Goal: Contribute content: Contribute content

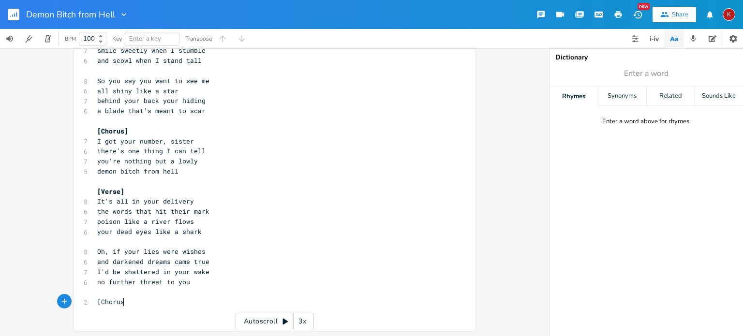
scroll to position [0, 24]
type textarea "[Chorus]"
click at [617, 13] on icon "button" at bounding box center [618, 14] width 7 height 7
click at [124, 13] on icon "button" at bounding box center [124, 15] width 10 height 10
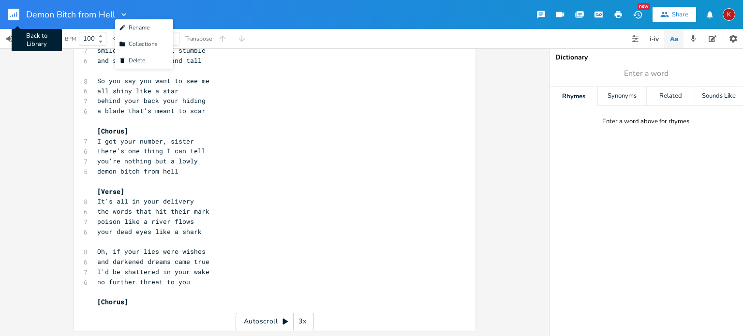
click at [14, 12] on rect "button" at bounding box center [14, 15] width 12 height 12
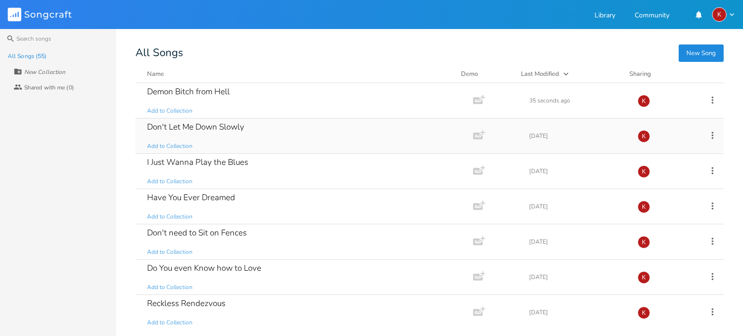
click at [208, 129] on div "Don't Let Me Down Slowly" at bounding box center [195, 127] width 97 height 8
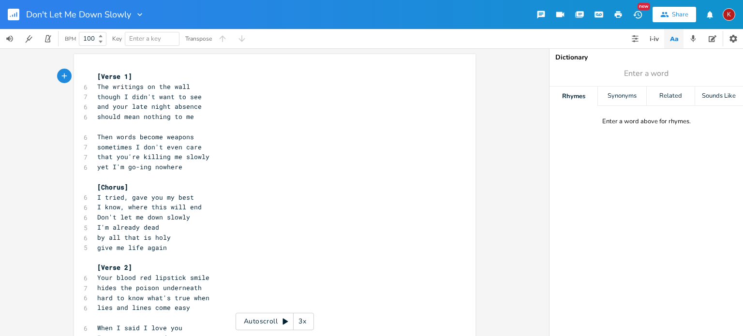
click at [618, 12] on icon "button" at bounding box center [618, 14] width 7 height 7
click at [16, 14] on icon "button" at bounding box center [16, 14] width 1 height 5
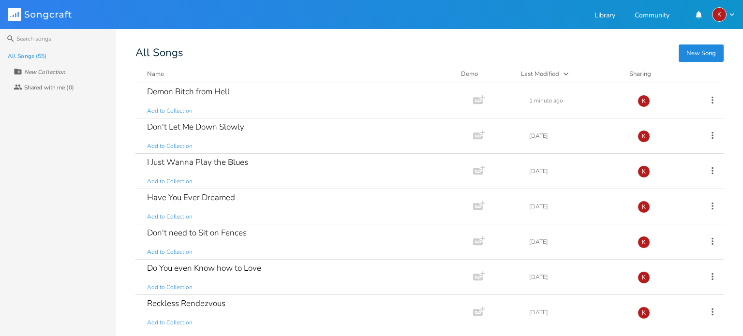
click at [702, 51] on button "New Song" at bounding box center [701, 53] width 45 height 17
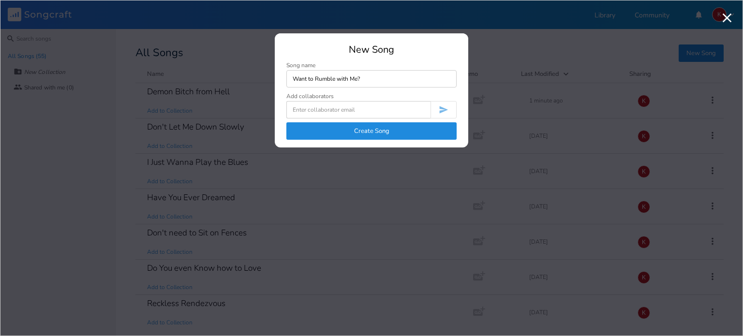
type input "Want to Rumble with Me?"
click at [363, 126] on button "Create Song" at bounding box center [372, 130] width 170 height 17
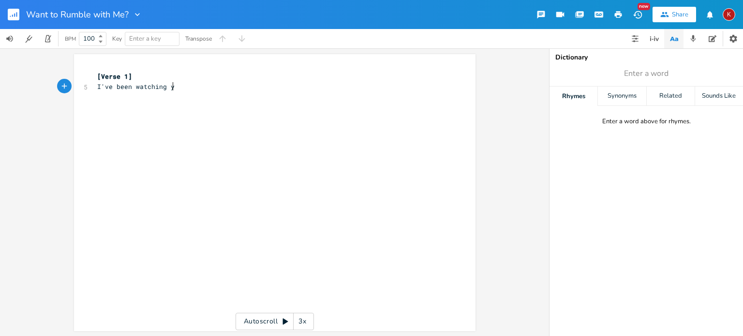
type textarea "I've been watching you"
type textarea "from across the room"
type textarea "talking like [PERSON_NAME] (hey"
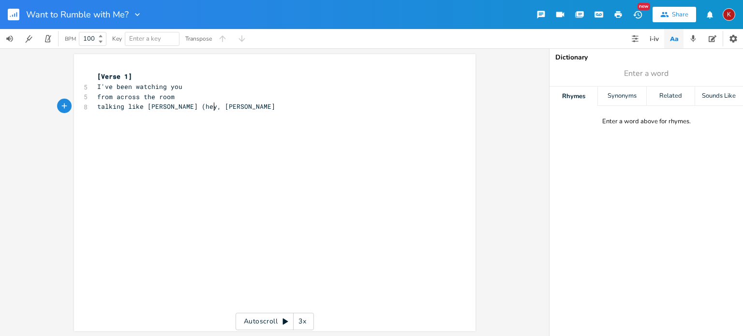
scroll to position [0, 20]
type textarea ", darlin')"
type textarea "and looking real smooth"
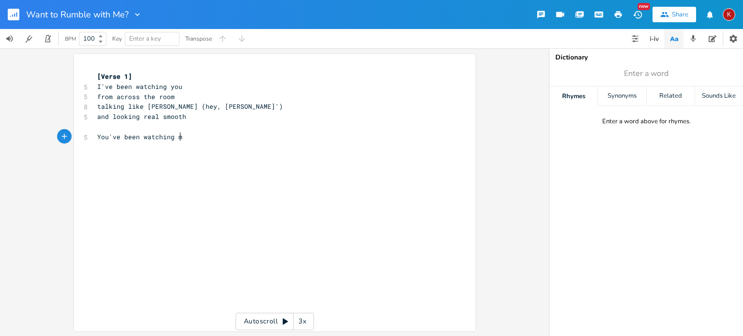
type textarea "You've been watching me"
type textarea "unmtil"
type textarea "til our eyes meet"
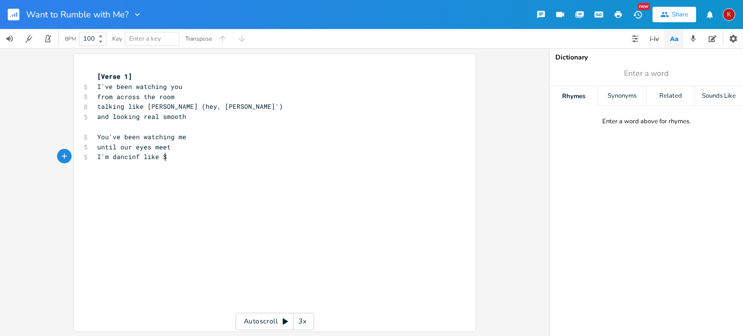
type textarea "I'm dancinf like Sja"
type textarea "hakira"
type textarea "(boom, boom, boom)"
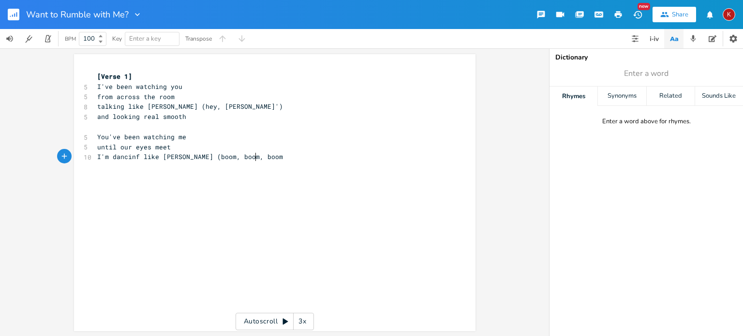
scroll to position [0, 61]
type textarea "and feeling the beat"
type textarea "[Chorus]"
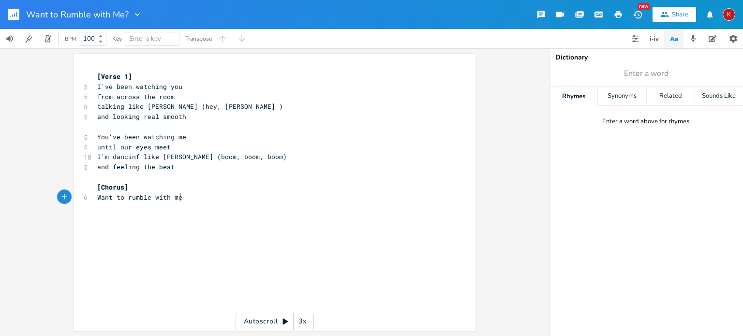
type textarea "Want to rumble with me?"
type textarea "yeah, yeah, yeah"
type textarea "runble"
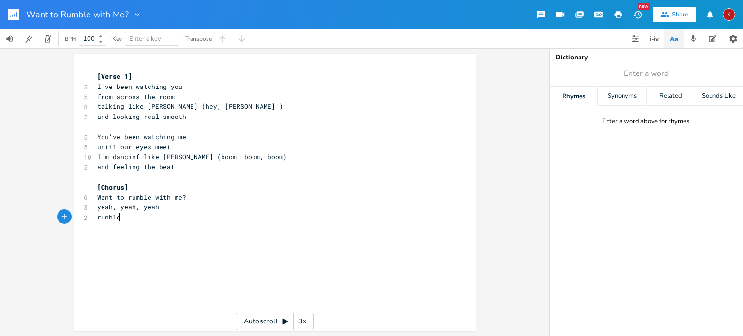
scroll to position [0, 18]
type textarea "mble, tumble"
type textarea "mind's a jumble"
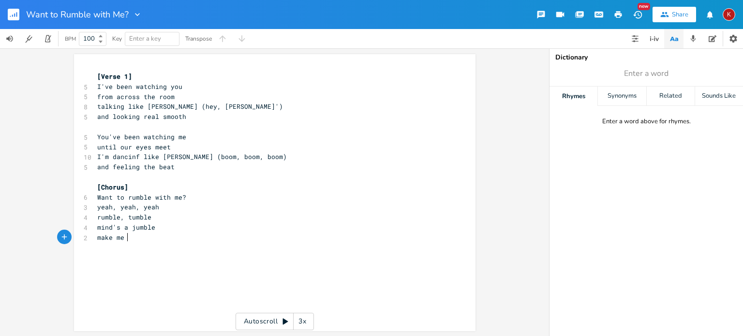
type textarea "make me j"
type textarea "humble"
type textarea "wild like a jungle"
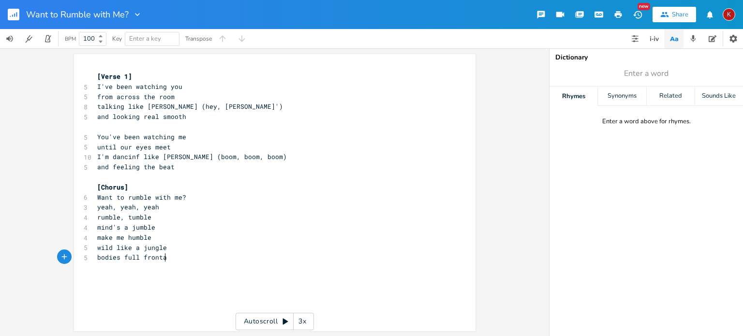
type textarea "bodies full frontal"
type textarea "facades crumble"
type textarea "yeah, yeah, yeah"
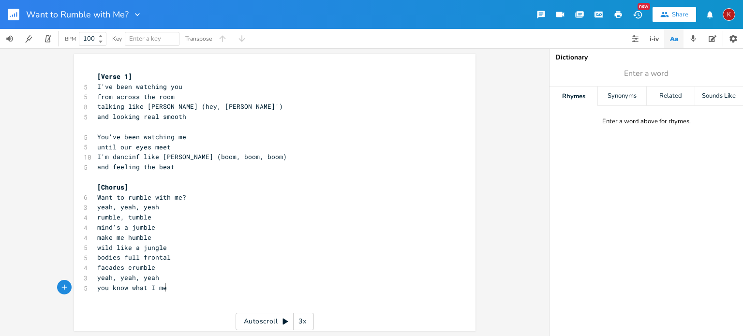
type textarea "you know what I mean"
click at [97, 238] on span "make me humble" at bounding box center [124, 237] width 54 height 9
type textarea "yeah"
type textarea "p"
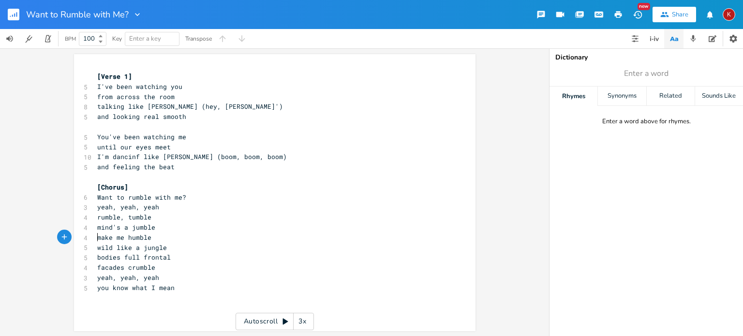
scroll to position [0, 4]
type textarea "oh"
type textarea ","
type input "facade"
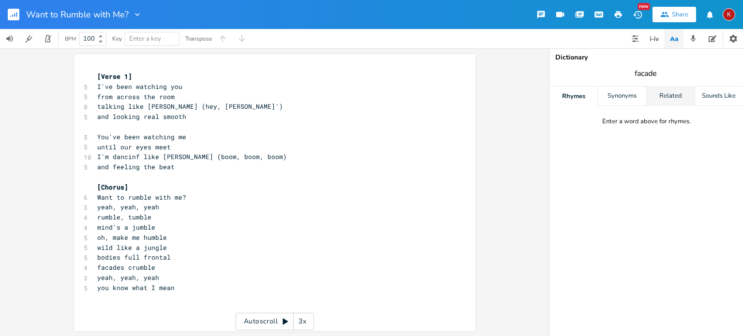
click at [667, 94] on div "Related" at bounding box center [671, 96] width 48 height 19
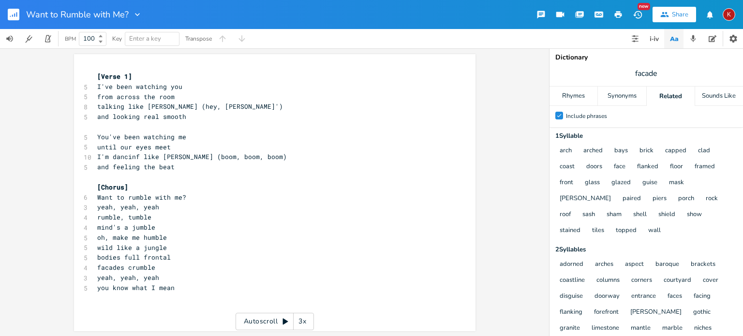
scroll to position [0, 0]
click at [106, 267] on span "facades crumble" at bounding box center [126, 267] width 58 height 9
type textarea "disguises"
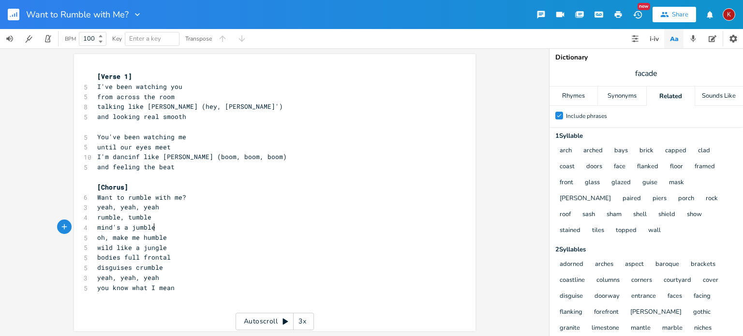
click at [158, 233] on pre "oh, make me humble" at bounding box center [269, 238] width 349 height 10
click at [132, 158] on span "I'm dancinf like [PERSON_NAME] (boom, boom, boom)" at bounding box center [192, 156] width 190 height 9
type textarea "'"
click at [131, 117] on span "and looking real smooth" at bounding box center [141, 116] width 89 height 9
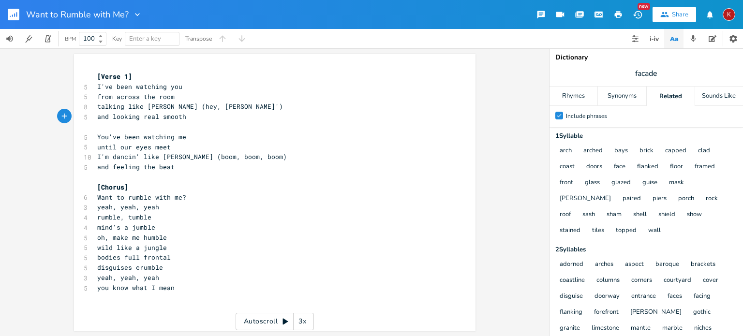
type textarea "'"
click at [116, 106] on span "talking like [PERSON_NAME] (hey, [PERSON_NAME]')" at bounding box center [190, 106] width 186 height 9
type textarea "'"
click at [100, 149] on span "until our eyes meet" at bounding box center [134, 147] width 74 height 9
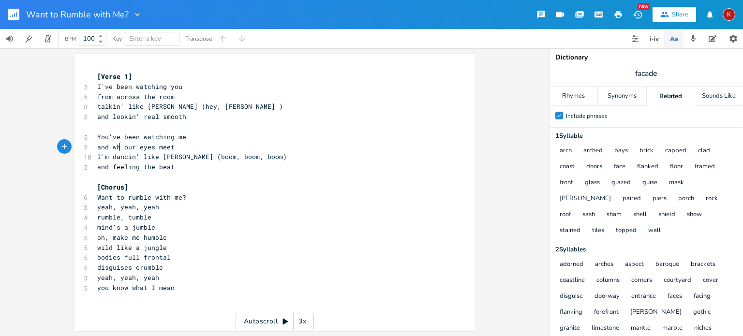
scroll to position [0, 28]
type textarea "and when"
click at [197, 127] on pre "​" at bounding box center [269, 127] width 349 height 10
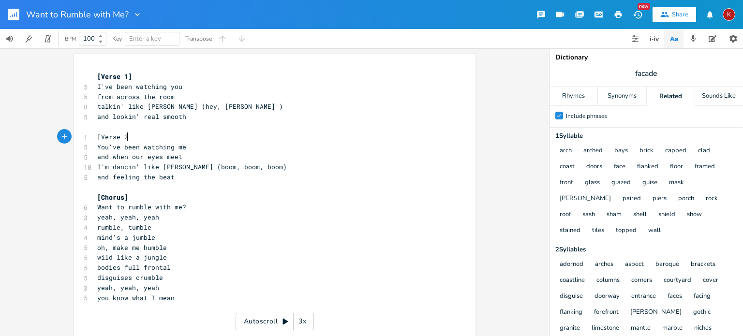
type textarea "[Verse 2]"
click at [99, 318] on pre "​" at bounding box center [269, 318] width 349 height 10
type textarea "Repeat Verse"
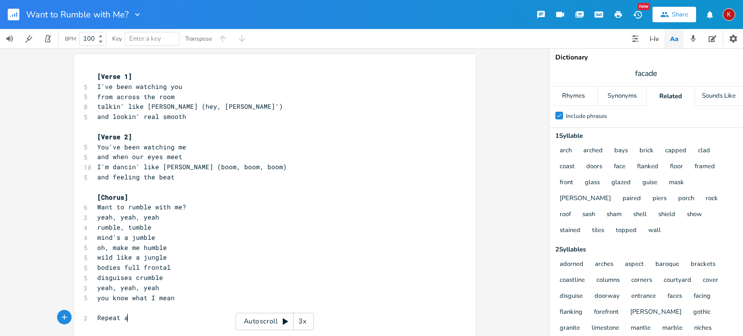
type textarea "all"
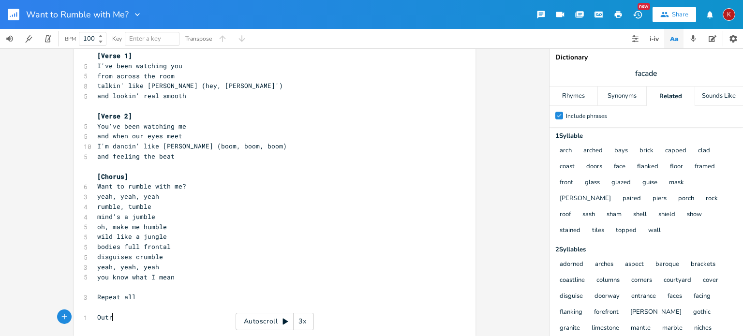
scroll to position [0, 15]
type textarea "Outro]"
type textarea "["
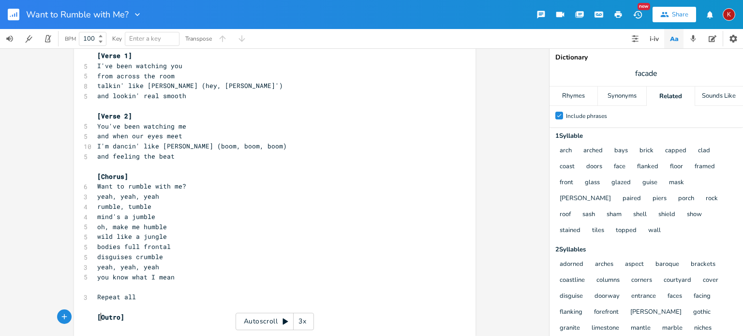
click at [106, 327] on div "x [Verse 1] 5 I've been watching you 5 from across the room 8 talkin' like [PER…" at bounding box center [282, 194] width 374 height 290
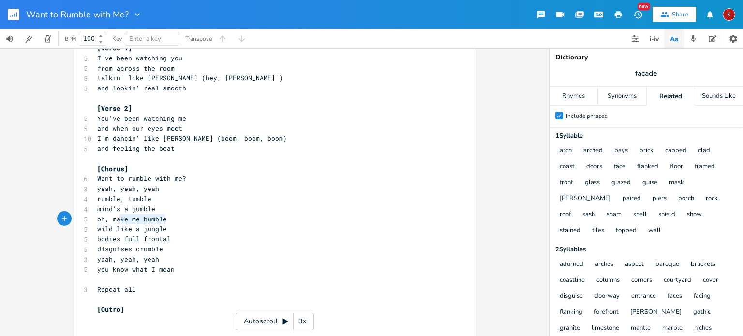
type textarea "oh, make me humble"
drag, startPoint x: 171, startPoint y: 220, endPoint x: 83, endPoint y: 220, distance: 88.1
click at [95, 220] on div "5 oh, make me humble" at bounding box center [269, 219] width 349 height 10
click at [164, 248] on pre "disguises crumble" at bounding box center [269, 249] width 349 height 10
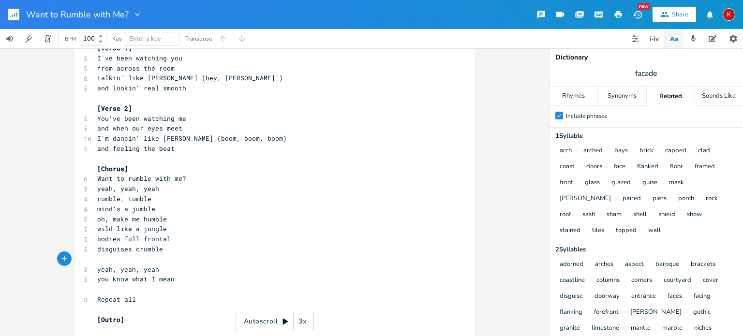
paste textarea "humble"
click at [152, 216] on span "oh, make me humble" at bounding box center [132, 219] width 70 height 9
type textarea "oh, make me humble"
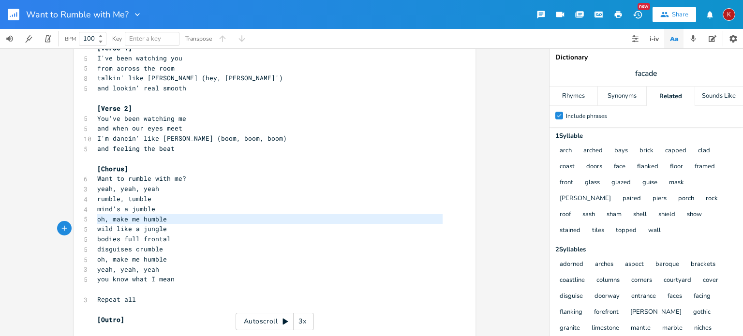
click at [152, 216] on span "oh, make me humble" at bounding box center [132, 219] width 70 height 9
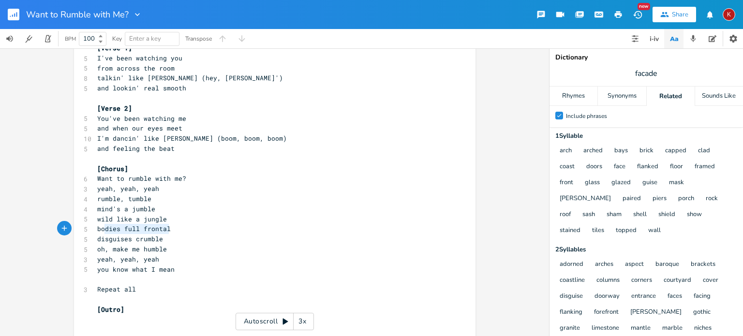
type textarea "bodies full frontal"
drag, startPoint x: 170, startPoint y: 229, endPoint x: 92, endPoint y: 227, distance: 78.0
click at [95, 227] on pre "bodies full frontal" at bounding box center [269, 229] width 349 height 10
click at [155, 209] on pre "mind's a jumble" at bounding box center [269, 209] width 349 height 10
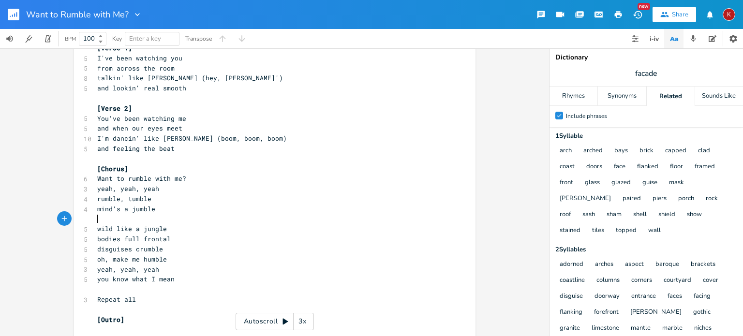
paste textarea "frontal"
click at [155, 240] on span "bodies full frontal" at bounding box center [134, 239] width 74 height 9
type textarea "bodies full frontal"
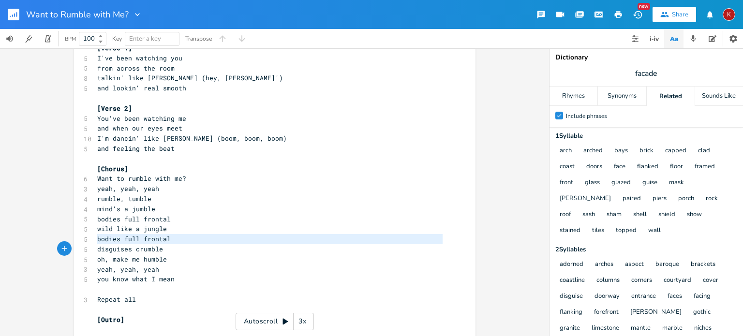
click at [155, 240] on span "bodies full frontal" at bounding box center [134, 239] width 74 height 9
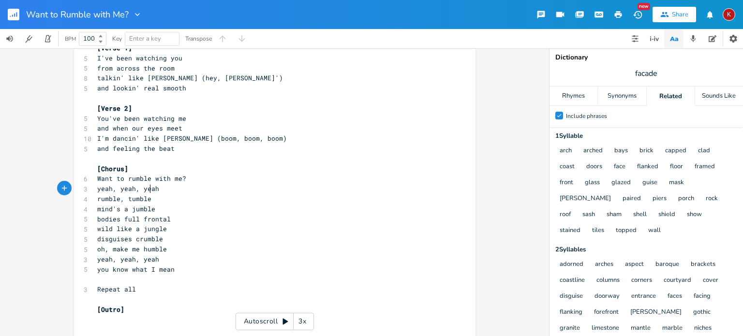
click at [145, 185] on span "yeah, yeah, yeah" at bounding box center [128, 188] width 62 height 9
type textarea "bodies full frontal"
type textarea "oh, make me humble"
click at [145, 185] on span "yeah, yeah, yeah" at bounding box center [128, 188] width 62 height 9
click at [188, 197] on pre "rumble, tumble" at bounding box center [269, 199] width 349 height 10
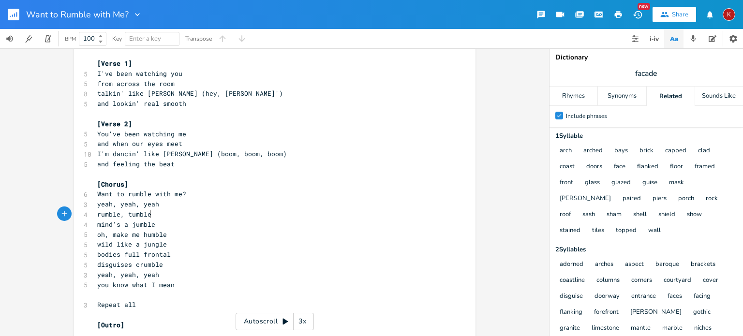
scroll to position [0, 0]
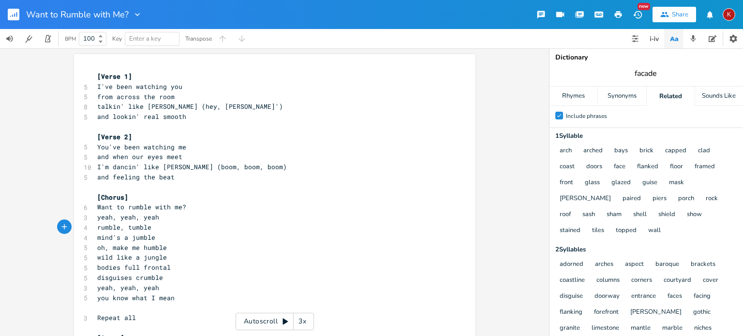
click at [641, 73] on input "facade" at bounding box center [646, 73] width 23 height 11
type input "crumble"
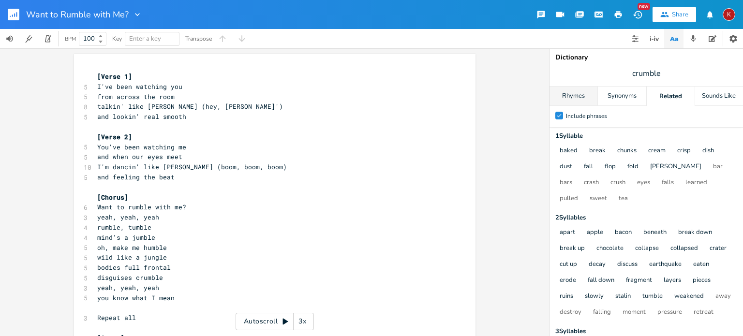
click at [576, 94] on div "Rhymes" at bounding box center [574, 96] width 48 height 19
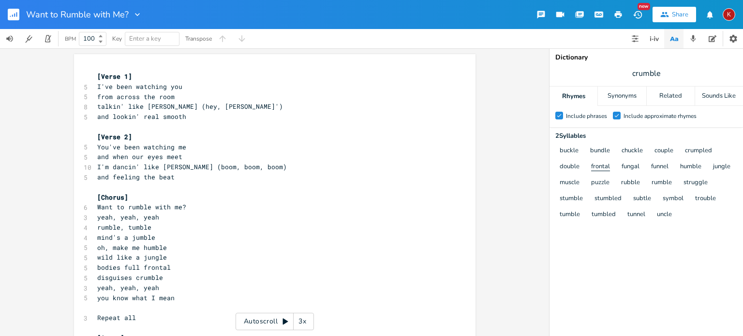
click at [603, 164] on button "frontal" at bounding box center [600, 167] width 19 height 8
click at [647, 69] on input "crumble" at bounding box center [647, 73] width 29 height 11
type input "frontal"
click at [645, 73] on input "frontal" at bounding box center [646, 73] width 23 height 11
type input "puddle"
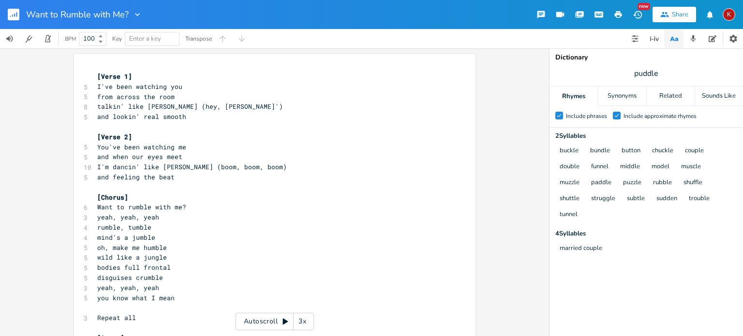
click at [664, 73] on span "puddle" at bounding box center [647, 73] width 194 height 17
click at [643, 75] on input "puddle" at bounding box center [647, 73] width 25 height 11
type input "trouble"
click at [167, 278] on pre "disguises crumble" at bounding box center [269, 278] width 349 height 10
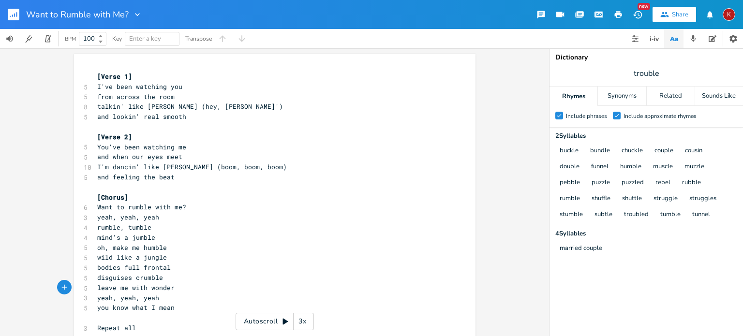
type textarea "leave me with wonder"
click at [646, 76] on input "trouble" at bounding box center [646, 73] width 25 height 11
type input "puzzle"
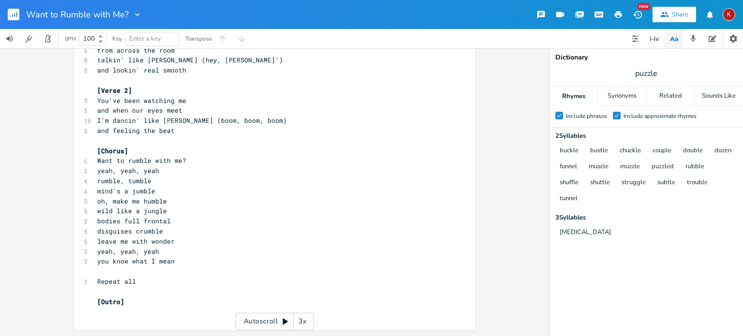
scroll to position [0, 0]
click at [169, 241] on pre "leave me with wonder" at bounding box center [269, 242] width 349 height 10
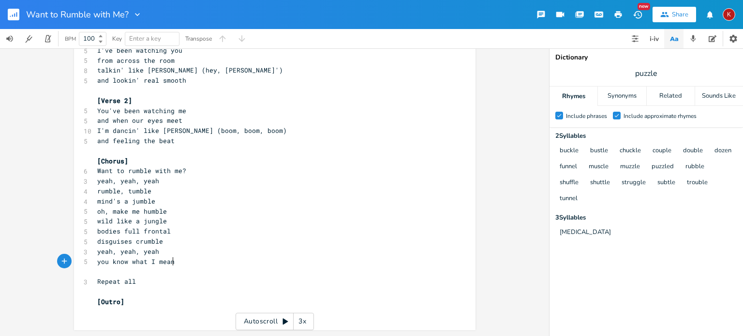
click at [177, 263] on pre "you know what I mean" at bounding box center [269, 262] width 349 height 10
type textarea "wanna run"
type textarea "mble with me?"
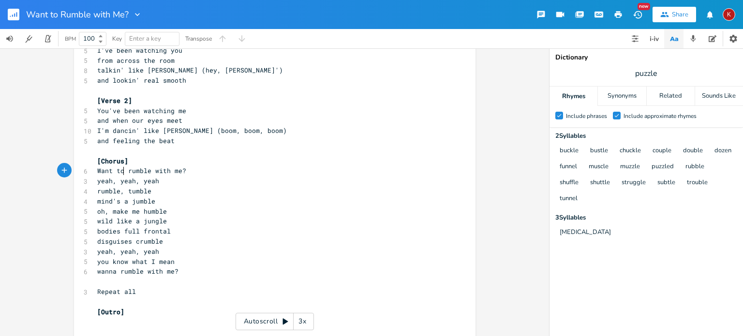
click at [121, 171] on span "Want to rumble with me?" at bounding box center [141, 171] width 89 height 9
type textarea "na"
click at [136, 12] on icon "button" at bounding box center [138, 15] width 10 height 10
click at [143, 24] on span "Edit Rename" at bounding box center [147, 27] width 30 height 7
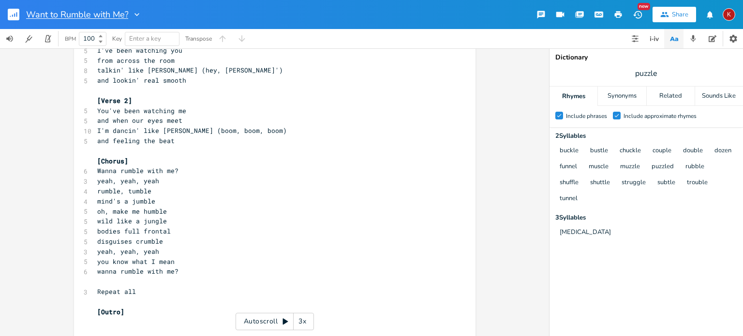
click at [58, 15] on input "Want to Rumble with Me?" at bounding box center [77, 14] width 102 height 9
type input "Wanna Rumble with Me?"
click at [223, 237] on pre "disguises crumble" at bounding box center [269, 242] width 349 height 10
click at [151, 274] on span "wanna rumble with me?" at bounding box center [137, 271] width 81 height 9
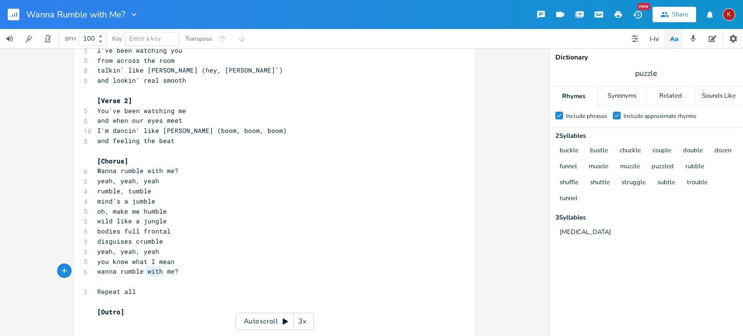
type textarea "wanna rumble with me?"
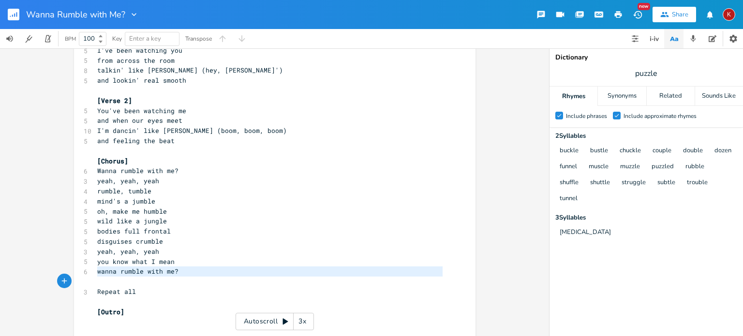
click at [151, 274] on span "wanna rumble with me?" at bounding box center [137, 271] width 81 height 9
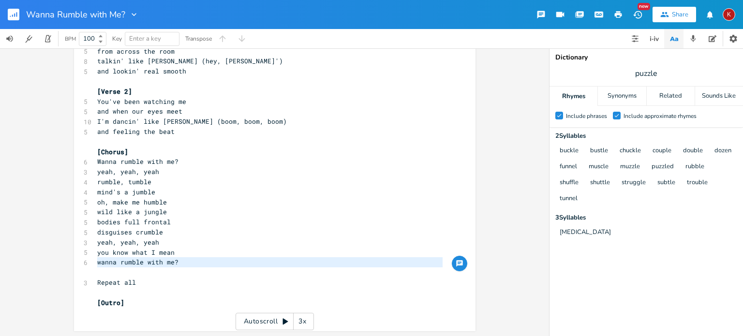
scroll to position [46, 0]
click at [163, 233] on pre "disguises crumble" at bounding box center [269, 232] width 349 height 10
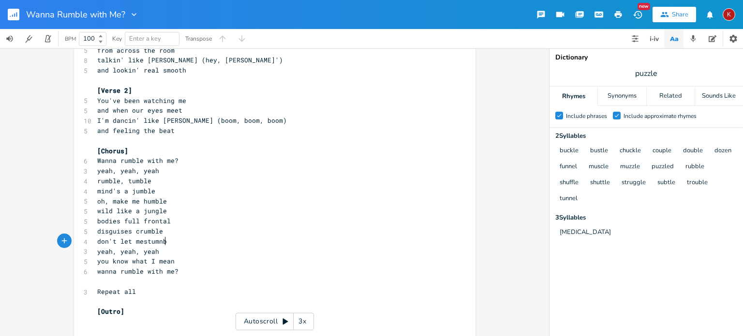
scroll to position [0, 61]
type textarea "don't let mestumnble"
type textarea "stumble"
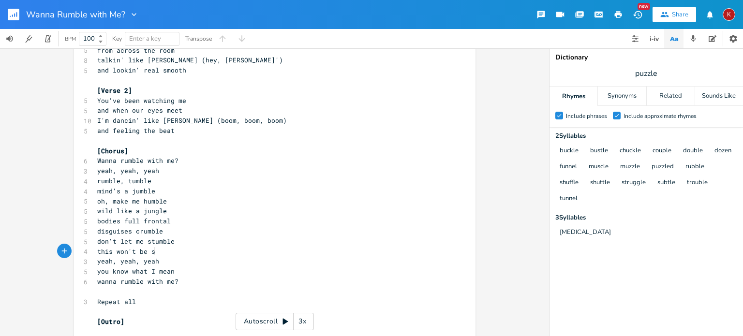
type textarea "this won't be st"
type textarea "ubt;e"
type textarea "le"
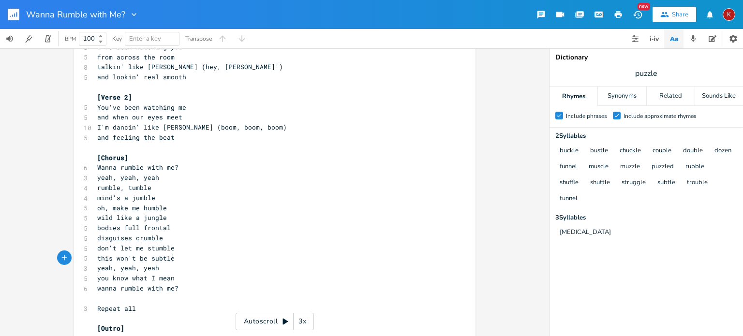
scroll to position [41, 0]
type textarea "tle"
drag, startPoint x: 657, startPoint y: 75, endPoint x: 604, endPoint y: 71, distance: 53.8
type input "tumble"
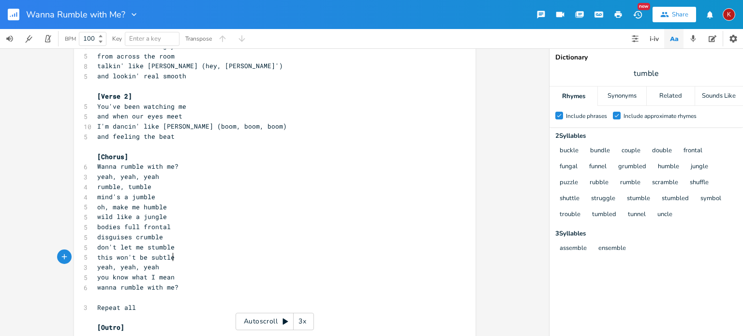
click at [174, 258] on pre "this won't be subtle" at bounding box center [269, 258] width 349 height 10
click at [174, 257] on pre "this won't be subtle" at bounding box center [269, 258] width 349 height 10
drag, startPoint x: 169, startPoint y: 245, endPoint x: 84, endPoint y: 246, distance: 85.2
click at [84, 246] on div "don't let me stumble x [Verse 1] 5 I've been watching you 5 from across the roo…" at bounding box center [275, 185] width 402 height 343
type textarea "fit like a puzzle"
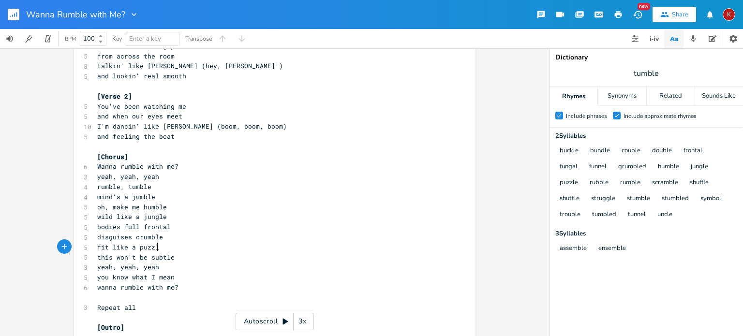
scroll to position [0, 42]
click at [103, 256] on span "this won't be subtle" at bounding box center [135, 257] width 77 height 9
type textarea "launch like a shuttle"
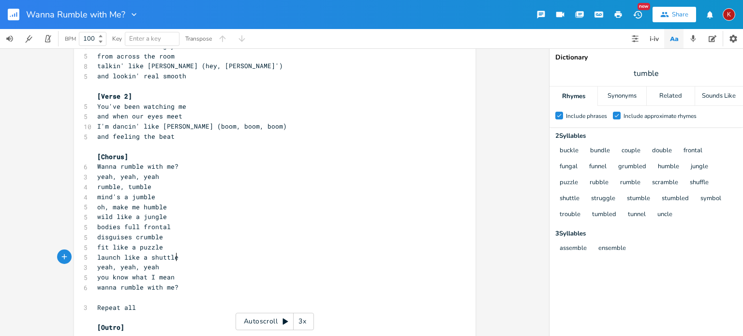
click at [106, 256] on span "launch like a shuttle" at bounding box center [137, 257] width 81 height 9
type textarea "launch like a shuttle"
click at [106, 256] on span "launch like a shuttle" at bounding box center [137, 257] width 81 height 9
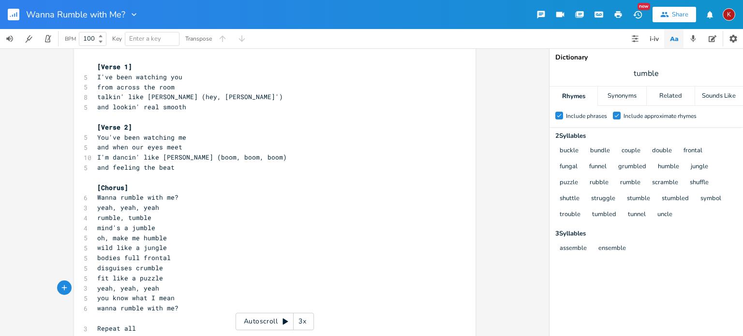
scroll to position [0, 0]
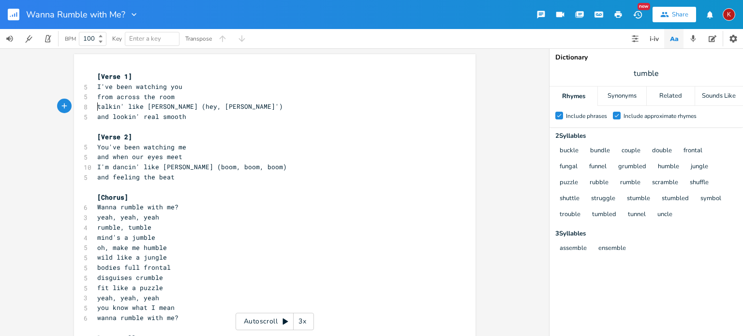
click at [95, 107] on pre "talkin' like [PERSON_NAME] (hey, [PERSON_NAME]')" at bounding box center [269, 107] width 349 height 10
type textarea "you're"
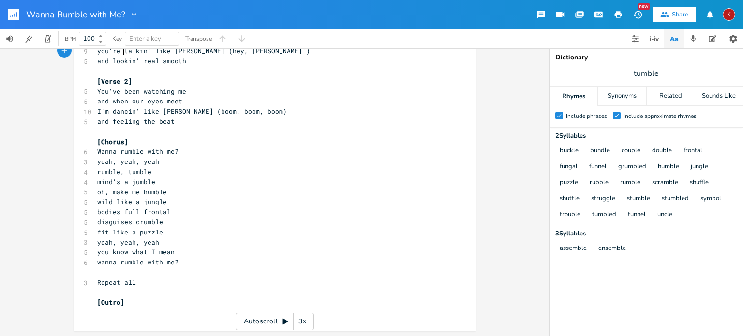
scroll to position [56, 0]
drag, startPoint x: 134, startPoint y: 284, endPoint x: 91, endPoint y: 280, distance: 42.7
click at [91, 280] on div "Repeat all x [Verse 1] 5 I've been watching you 5 from across the room 9 you're…" at bounding box center [275, 164] width 402 height 333
type textarea "Instrumental - harmonica"
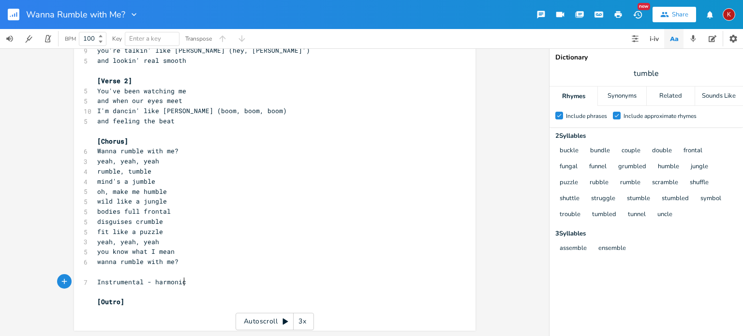
scroll to position [0, 72]
click at [105, 280] on span "Instrumental - harmonica" at bounding box center [143, 282] width 93 height 9
type textarea "Instrumental - harmonica"
click at [105, 280] on span "Instrumental - harmonica" at bounding box center [143, 282] width 93 height 9
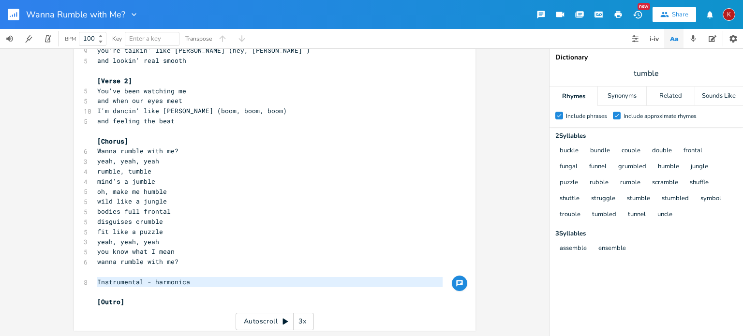
scroll to position [46, 0]
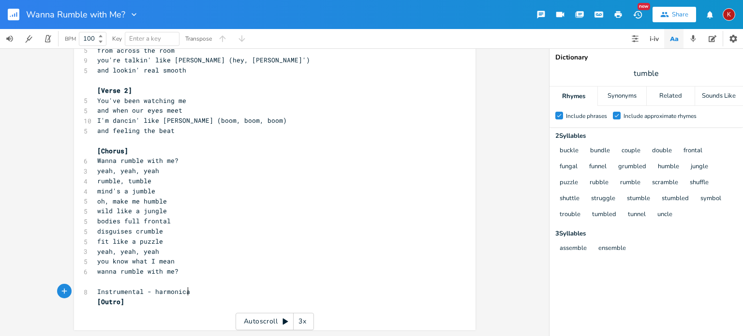
click at [189, 294] on pre "Instrumental - harmonica" at bounding box center [269, 292] width 349 height 10
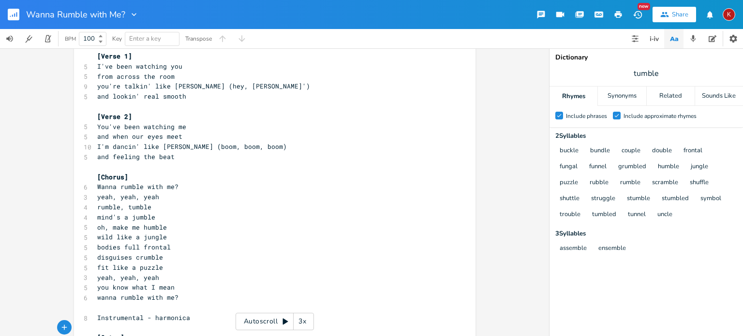
scroll to position [17, 0]
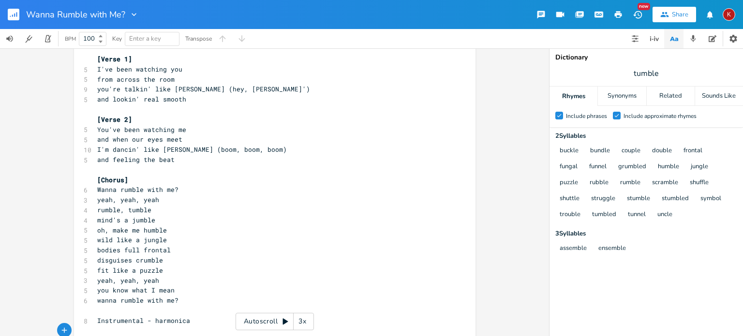
click at [98, 108] on pre "​" at bounding box center [269, 110] width 349 height 10
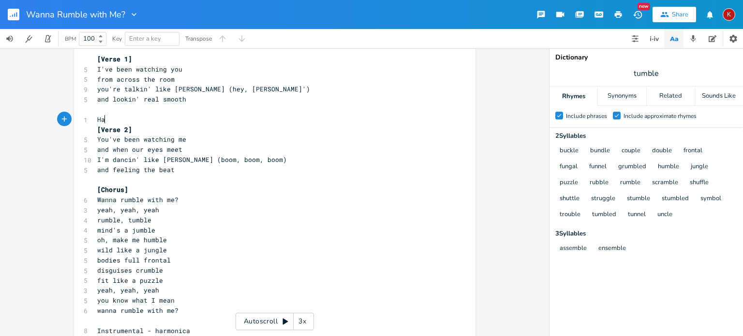
type textarea "Ham"
type textarea "rmonica - play first line of chorus x2"
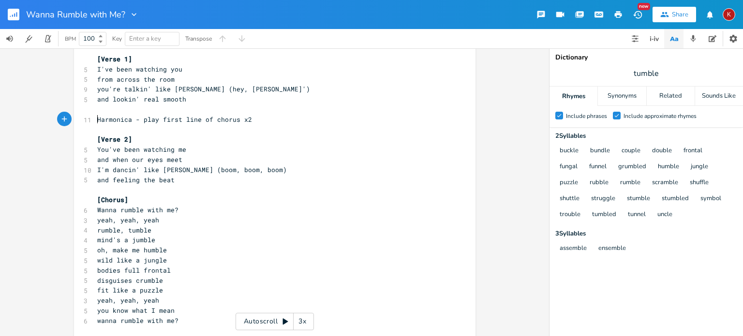
click at [95, 119] on pre "Harmonica - play first line of chorus x2" at bounding box center [269, 120] width 349 height 10
type textarea "{"
type textarea "("
click at [256, 120] on pre "(Harmonica - play first line of chorus x2" at bounding box center [269, 120] width 349 height 10
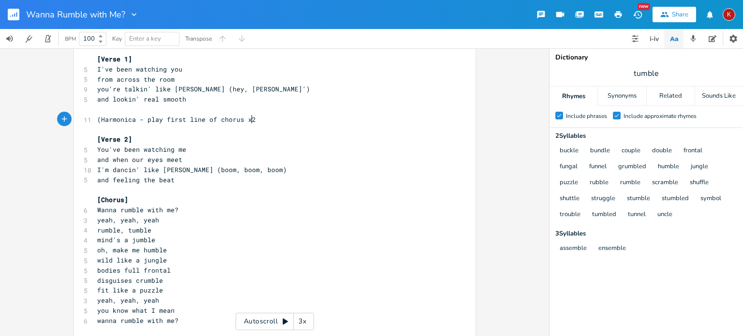
type textarea ")"
type textarea "(Harmonica - play first line of chorus x2)"
drag, startPoint x: 253, startPoint y: 119, endPoint x: 85, endPoint y: 119, distance: 168.4
click at [95, 119] on div "11 (Harmonica - play first line of chorus x2)" at bounding box center [269, 120] width 349 height 10
click at [291, 183] on pre "and feeling the beat" at bounding box center [269, 180] width 349 height 10
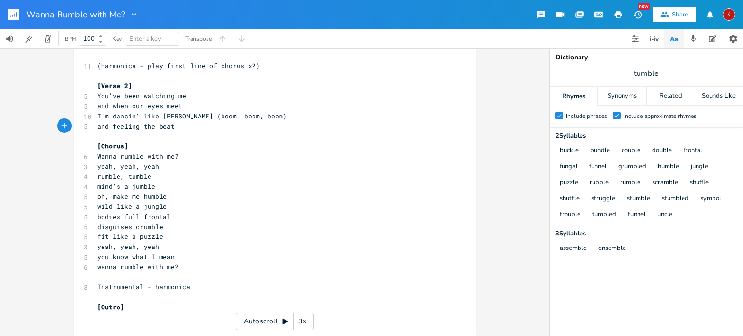
scroll to position [77, 0]
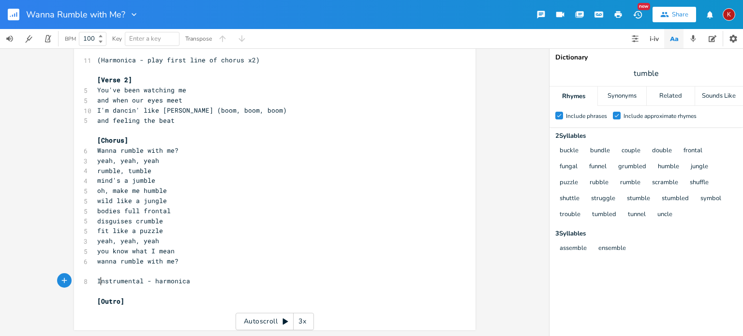
click at [97, 283] on span "Instrumental - harmonica" at bounding box center [143, 281] width 93 height 9
type textarea "(Harmonica i"
click at [233, 285] on pre "(Harmonica instrumental - harmonica" at bounding box center [269, 282] width 349 height 10
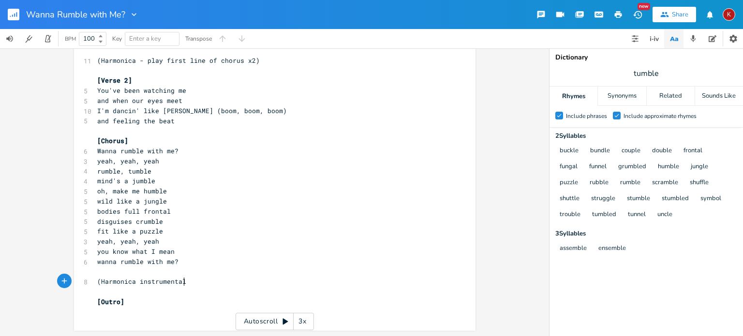
type textarea "l)"
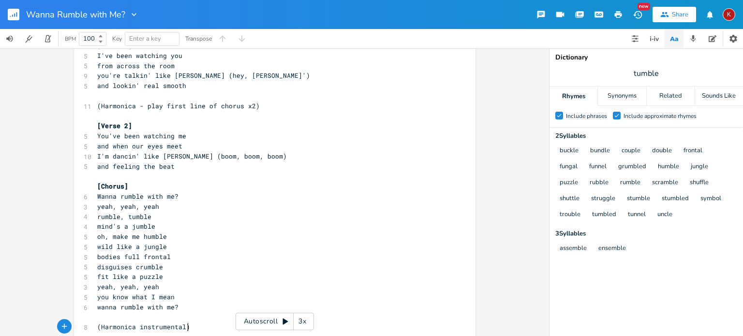
scroll to position [77, 0]
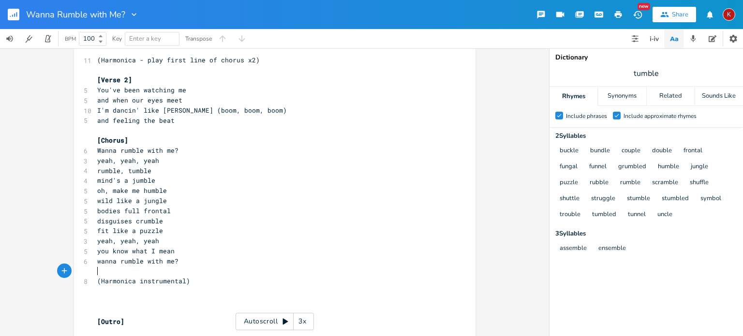
click at [95, 273] on pre "​" at bounding box center [269, 272] width 349 height 10
type textarea "()song speeds up through"
type textarea "Chorus gets faster each line)"
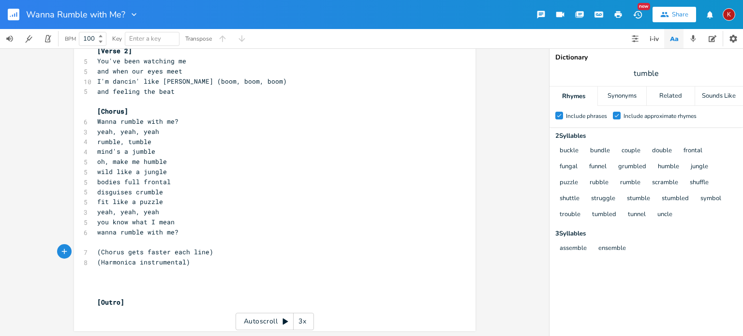
scroll to position [106, 0]
click at [95, 281] on pre "​" at bounding box center [269, 282] width 349 height 10
type textarea "Slows down - repat [PERSON_NAME] verse"
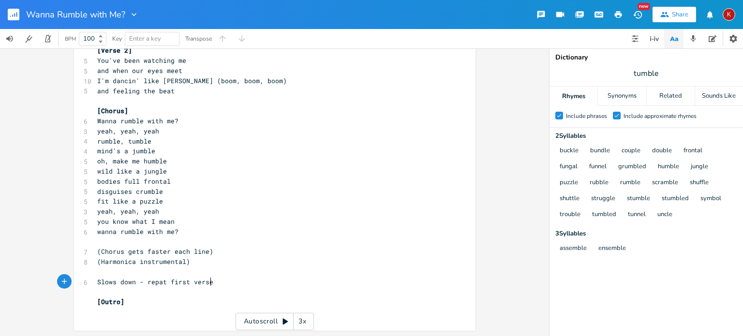
type textarea "irst verse)"
click at [95, 281] on pre "Slows down - repat first verse)" at bounding box center [269, 282] width 349 height 10
type textarea "("
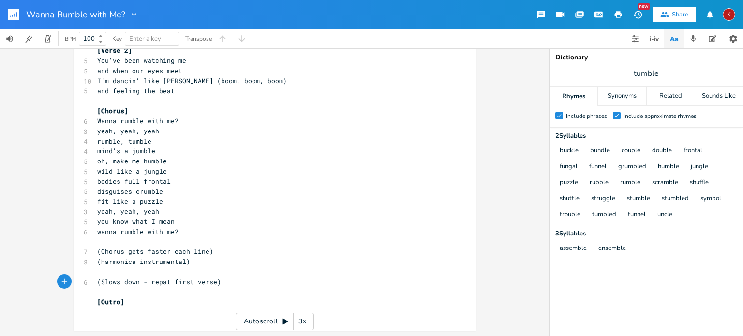
click at [136, 283] on span "(Slows down - repat first verse)" at bounding box center [159, 282] width 124 height 9
type textarea "again"
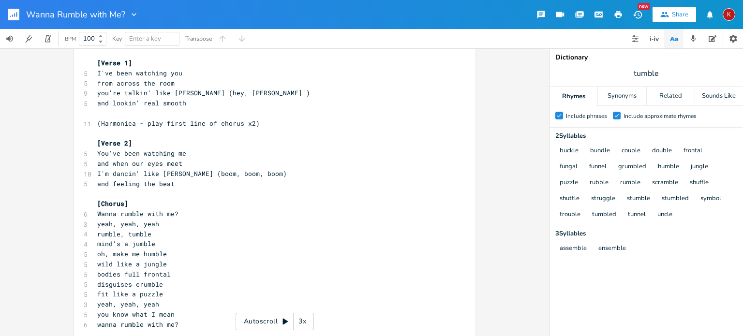
scroll to position [106, 0]
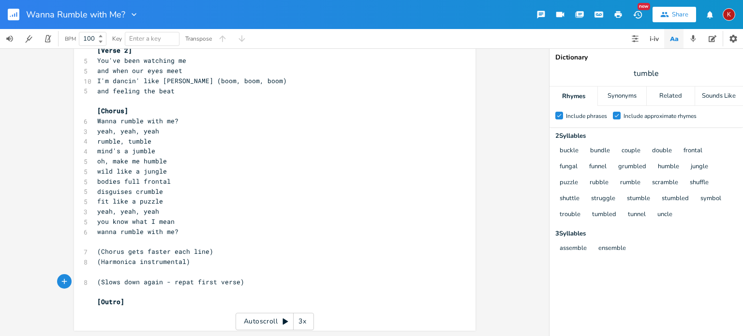
click at [98, 313] on pre "​" at bounding box center [269, 312] width 349 height 10
type textarea "Wanna rumble witrh me"
type textarea "h me? rpt"
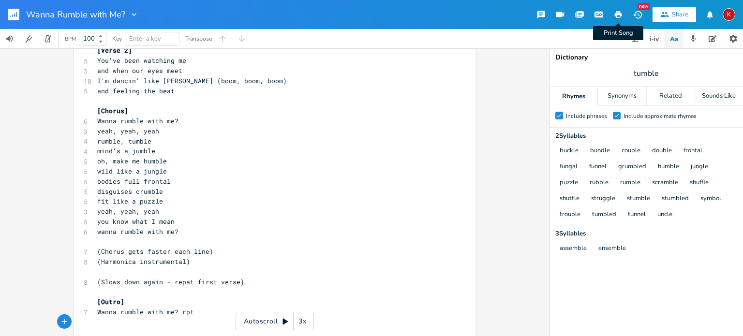
click at [618, 15] on icon "button" at bounding box center [618, 14] width 9 height 9
click at [197, 313] on pre "Wanna rumble with me? rpt" at bounding box center [269, 312] width 349 height 10
type textarea "?"
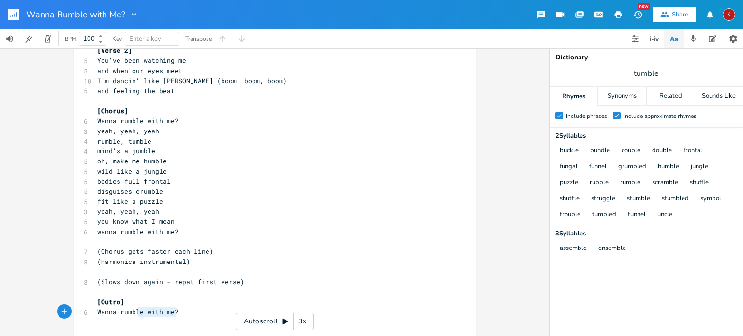
type textarea "Wanna rumble with me?"
drag, startPoint x: 178, startPoint y: 311, endPoint x: 84, endPoint y: 312, distance: 93.9
click at [95, 312] on div "6 Wanna rumble with me?" at bounding box center [269, 312] width 349 height 10
click at [178, 321] on pre "​" at bounding box center [269, 323] width 349 height 10
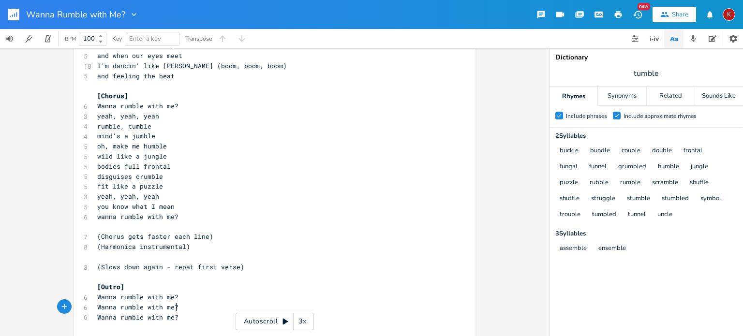
click at [178, 307] on pre "Wanna rumble with me?" at bounding box center [269, 308] width 349 height 10
click at [97, 307] on span "Wanna rumble with me?" at bounding box center [137, 307] width 81 height 9
type textarea "Yeah, [GEOGRAPHIC_DATA]"
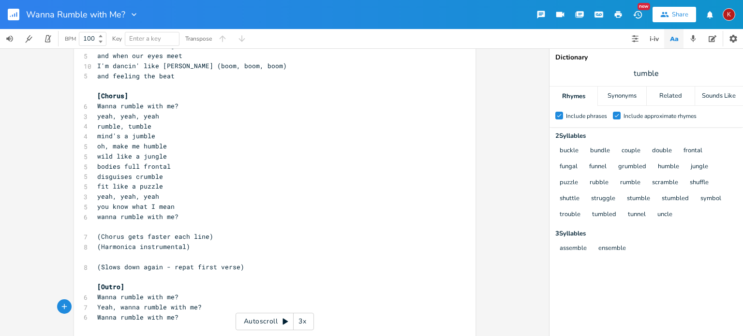
click at [95, 318] on pre "Wanna rumble with me?" at bounding box center [269, 318] width 349 height 10
click at [167, 319] on span "Wanna rumble with me?" at bounding box center [137, 317] width 81 height 9
type textarea ", bay"
type textarea "by"
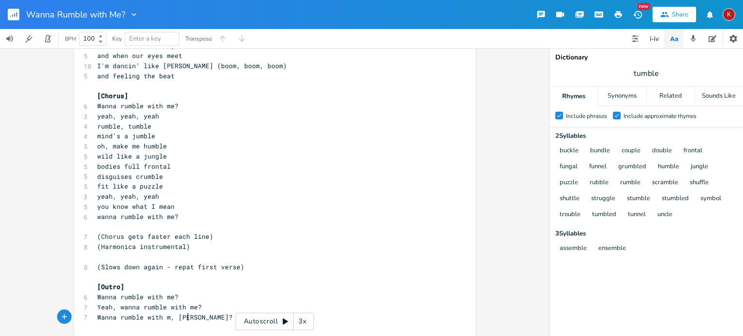
scroll to position [0, 6]
click at [167, 319] on span "Wanna rumble with m, baby?" at bounding box center [147, 317] width 101 height 9
type textarea "e"
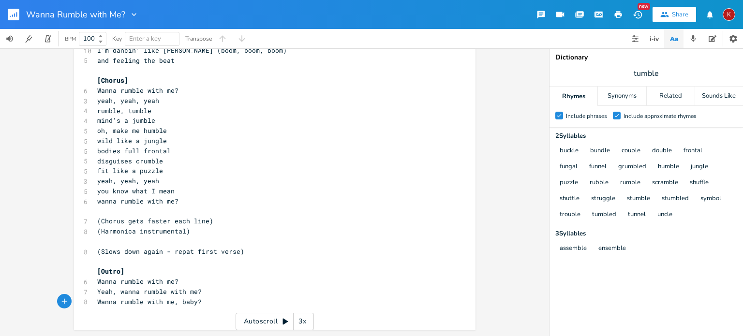
click at [199, 303] on pre "Wanna rumble with me, baby?" at bounding box center [269, 302] width 349 height 10
type textarea "yeah, yeah, yeah"
click at [618, 13] on icon "button" at bounding box center [618, 14] width 7 height 7
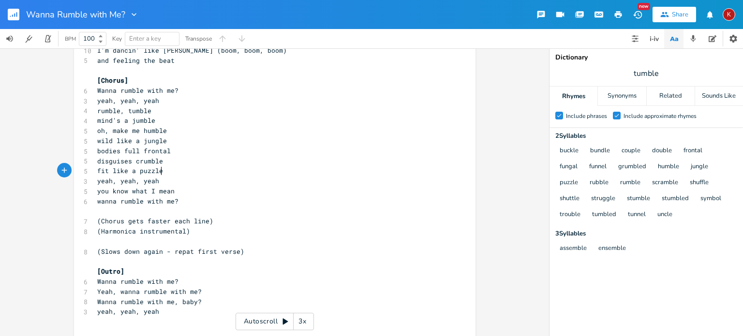
click at [161, 173] on pre "fit like a puzzle" at bounding box center [269, 171] width 349 height 10
click at [176, 193] on pre "you know what I mean" at bounding box center [269, 191] width 349 height 10
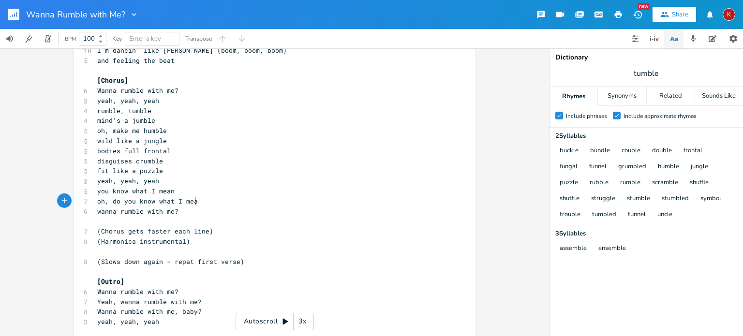
scroll to position [0, 84]
type textarea "oh, do you know what I mean?"
click at [204, 200] on pre "oh, do you know what I mean?" at bounding box center [269, 202] width 349 height 10
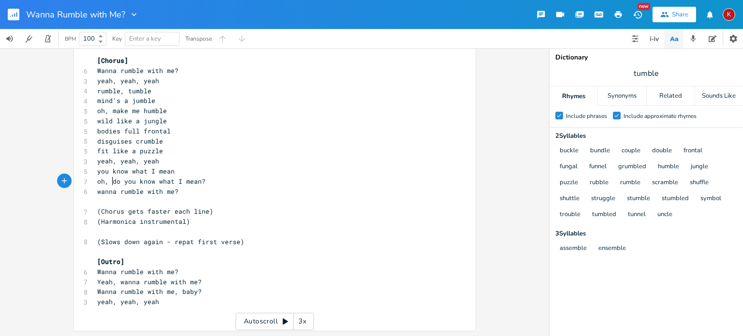
click at [110, 184] on span "oh, do you know what I mean?" at bounding box center [151, 181] width 108 height 9
click at [125, 191] on span "wanna rumble with me?" at bounding box center [137, 191] width 81 height 9
type textarea "wanna rumble with me?"
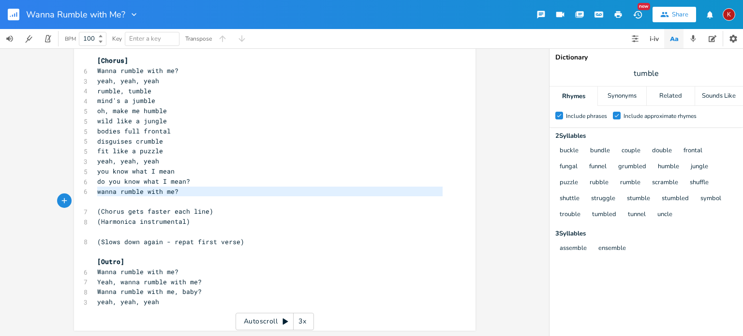
click at [125, 191] on span "wanna rumble with me?" at bounding box center [137, 191] width 81 height 9
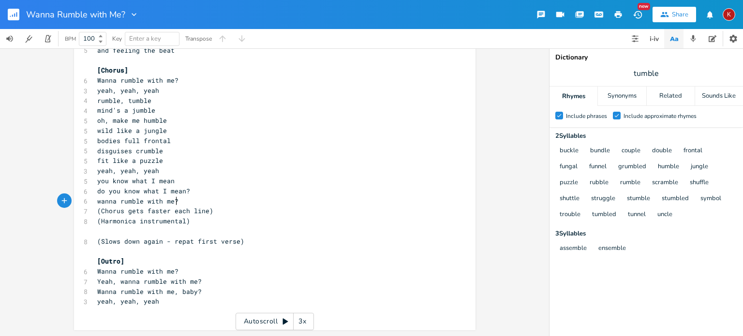
click at [177, 202] on pre "wanna rumble with me?" at bounding box center [269, 202] width 349 height 10
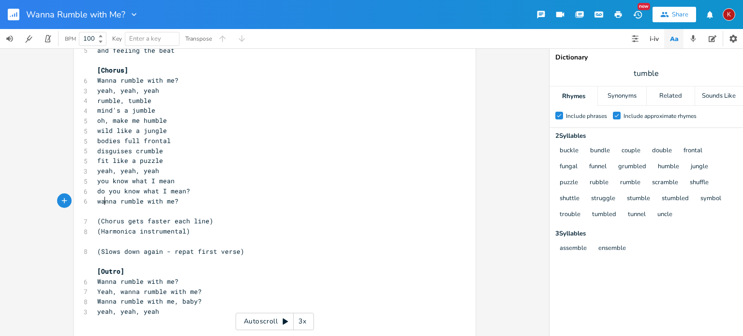
click at [104, 201] on span "wanna rumble with me?" at bounding box center [137, 201] width 81 height 9
type textarea "wanna rumble with me?"
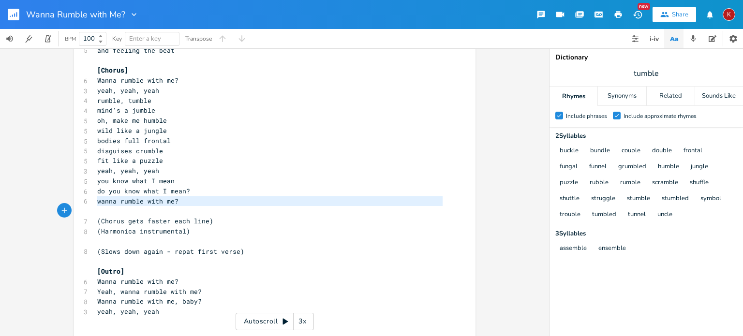
click at [104, 201] on span "wanna rumble with me?" at bounding box center [137, 201] width 81 height 9
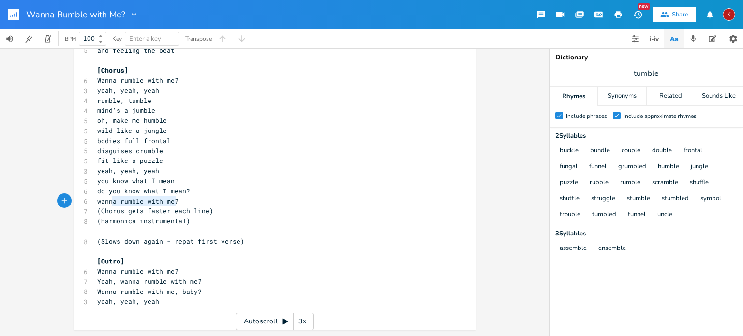
type textarea "wanna rumble with me?"
drag, startPoint x: 179, startPoint y: 201, endPoint x: 84, endPoint y: 197, distance: 94.5
click at [84, 197] on div "wanna rumble with me? x [Verse 1] 5 I've been watching you 5 from across the ro…" at bounding box center [275, 119] width 402 height 424
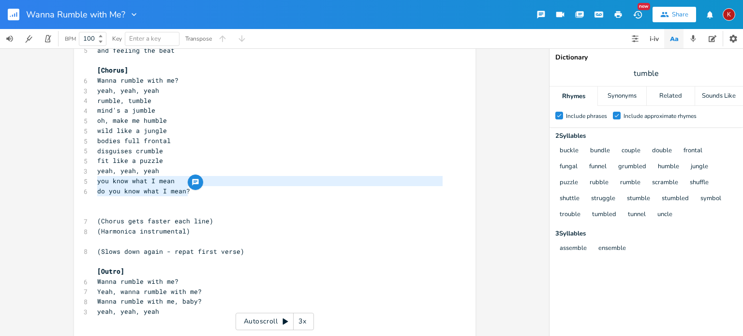
drag, startPoint x: 189, startPoint y: 191, endPoint x: 87, endPoint y: 184, distance: 101.8
click at [87, 184] on div "you know what I mean do you know what I mean? x [Verse 1] 5 I've been watching …" at bounding box center [275, 124] width 402 height 434
type textarea "you know what I mean do you know what I mean?"
click at [87, 184] on div "you know what I mean do you know what I mean? x [Verse 1] 5 I've been watching …" at bounding box center [275, 124] width 402 height 434
copy span "you"
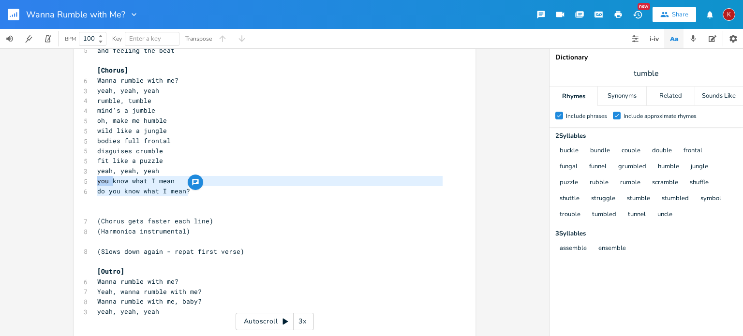
click at [87, 184] on div "you know what I mean do you know what I mean? x [Verse 1] 5 I've been watching …" at bounding box center [275, 124] width 402 height 434
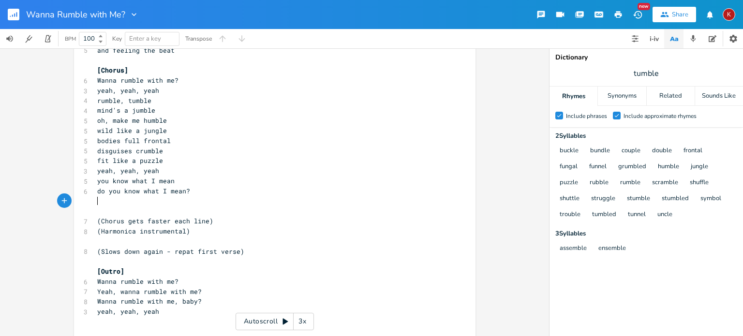
click at [98, 204] on pre "​" at bounding box center [269, 202] width 349 height 10
type textarea "know what I mean"
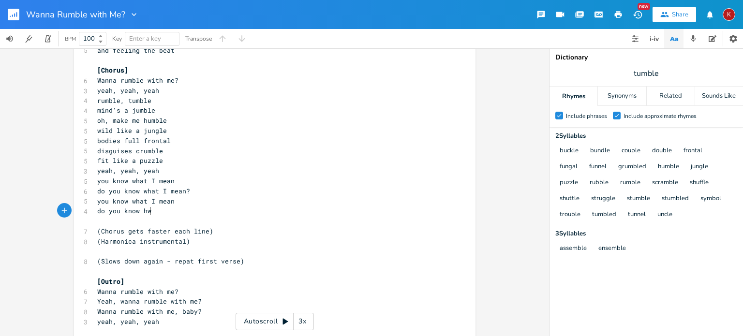
type textarea "do you know hw"
type textarea "what I mean?"
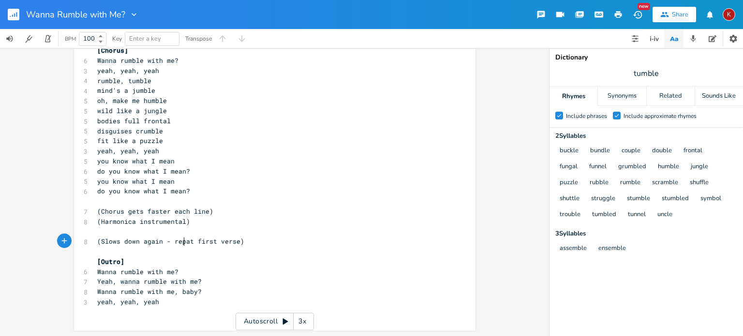
click at [180, 242] on span "(Slows down again - repat first verse)" at bounding box center [170, 241] width 147 height 9
type textarea "e"
click at [104, 282] on span "Yeah, wanna rumble with me?" at bounding box center [149, 281] width 105 height 9
type textarea "said"
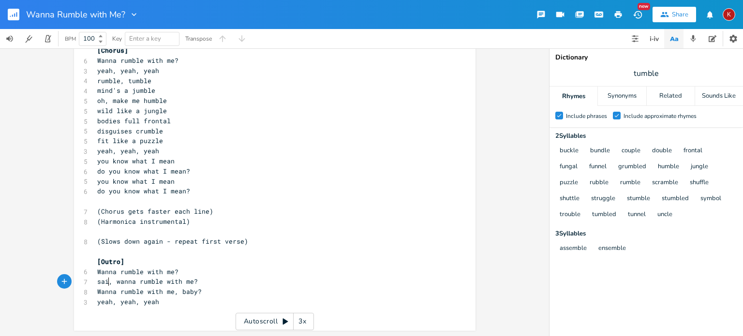
scroll to position [0, 11]
click at [98, 282] on span "said, wanna rumble with me?" at bounding box center [149, 281] width 105 height 9
type textarea "S"
click at [618, 13] on icon "button" at bounding box center [618, 14] width 7 height 7
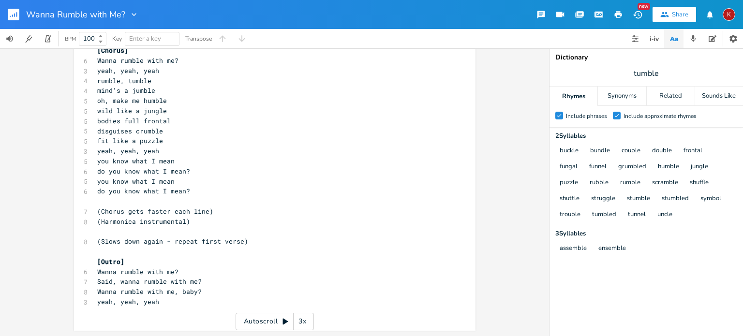
scroll to position [0, 0]
